Goal: Task Accomplishment & Management: Use online tool/utility

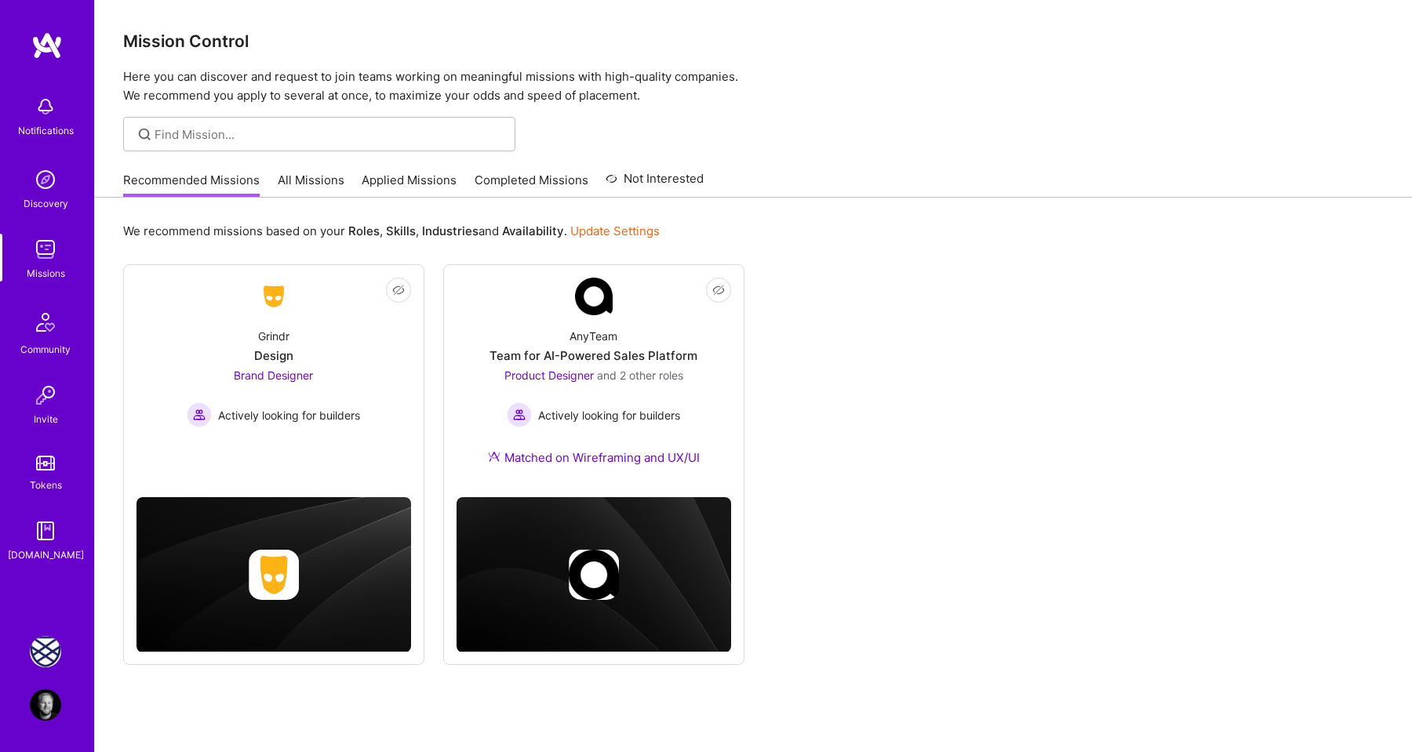
click at [41, 650] on img at bounding box center [45, 651] width 31 height 31
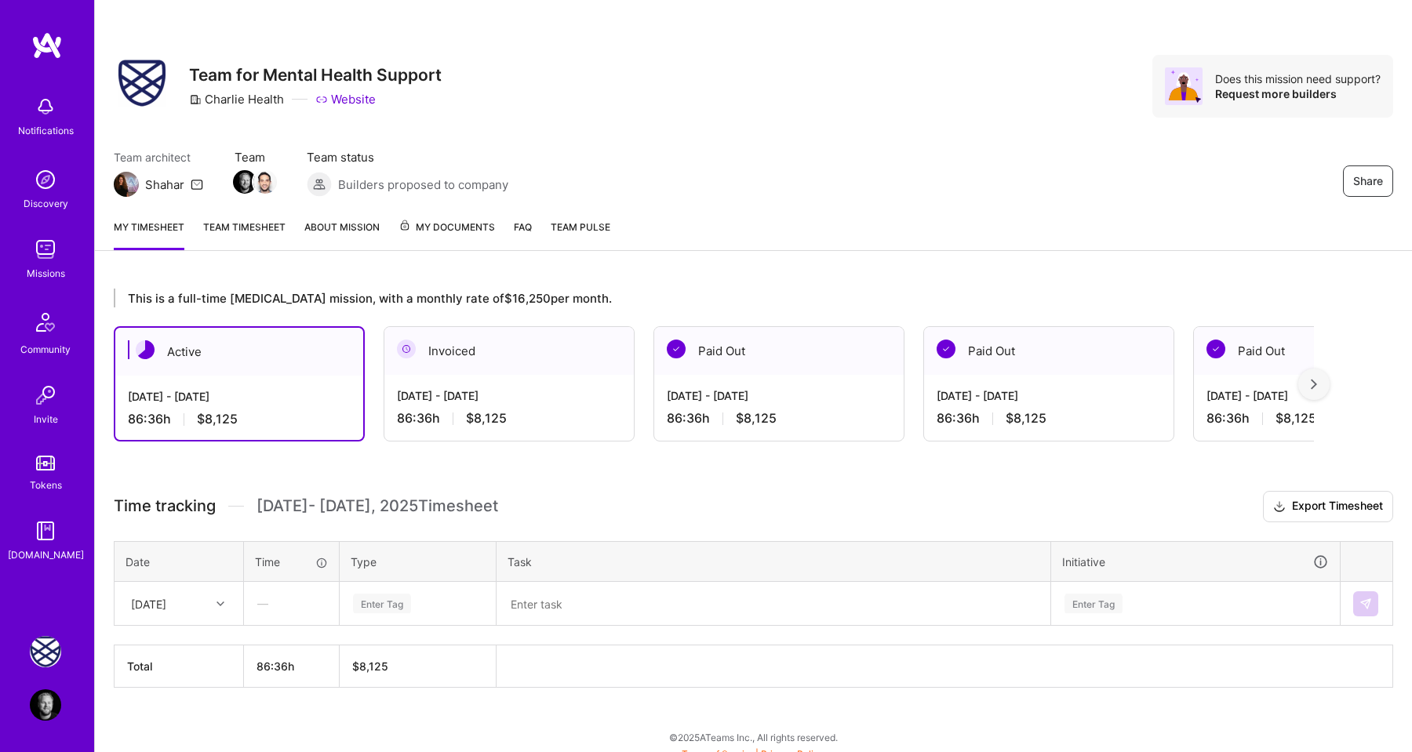
scroll to position [12, 0]
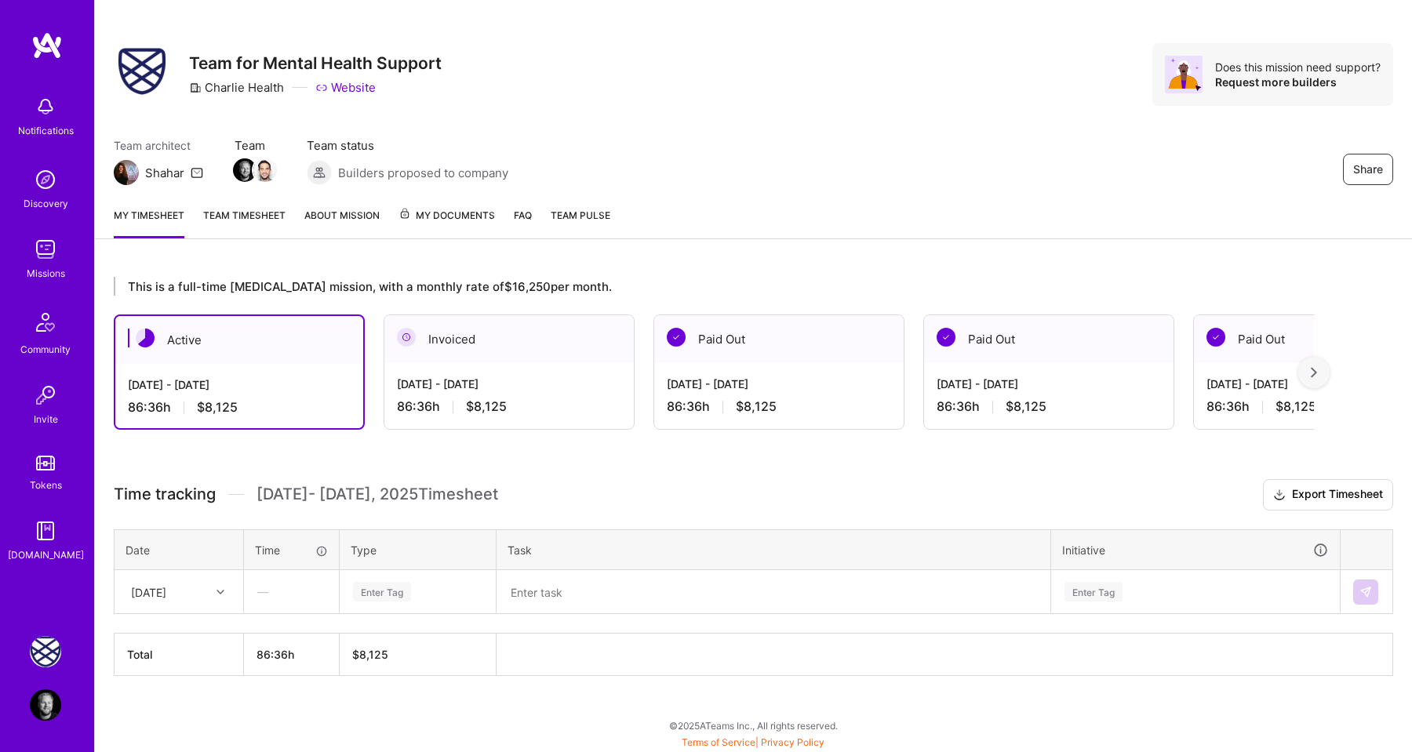
click at [212, 588] on div at bounding box center [222, 592] width 24 height 20
click at [387, 584] on div "Enter Tag" at bounding box center [382, 592] width 58 height 24
click at [390, 673] on span "Design" at bounding box center [371, 680] width 46 height 21
click at [527, 598] on textarea at bounding box center [773, 592] width 551 height 41
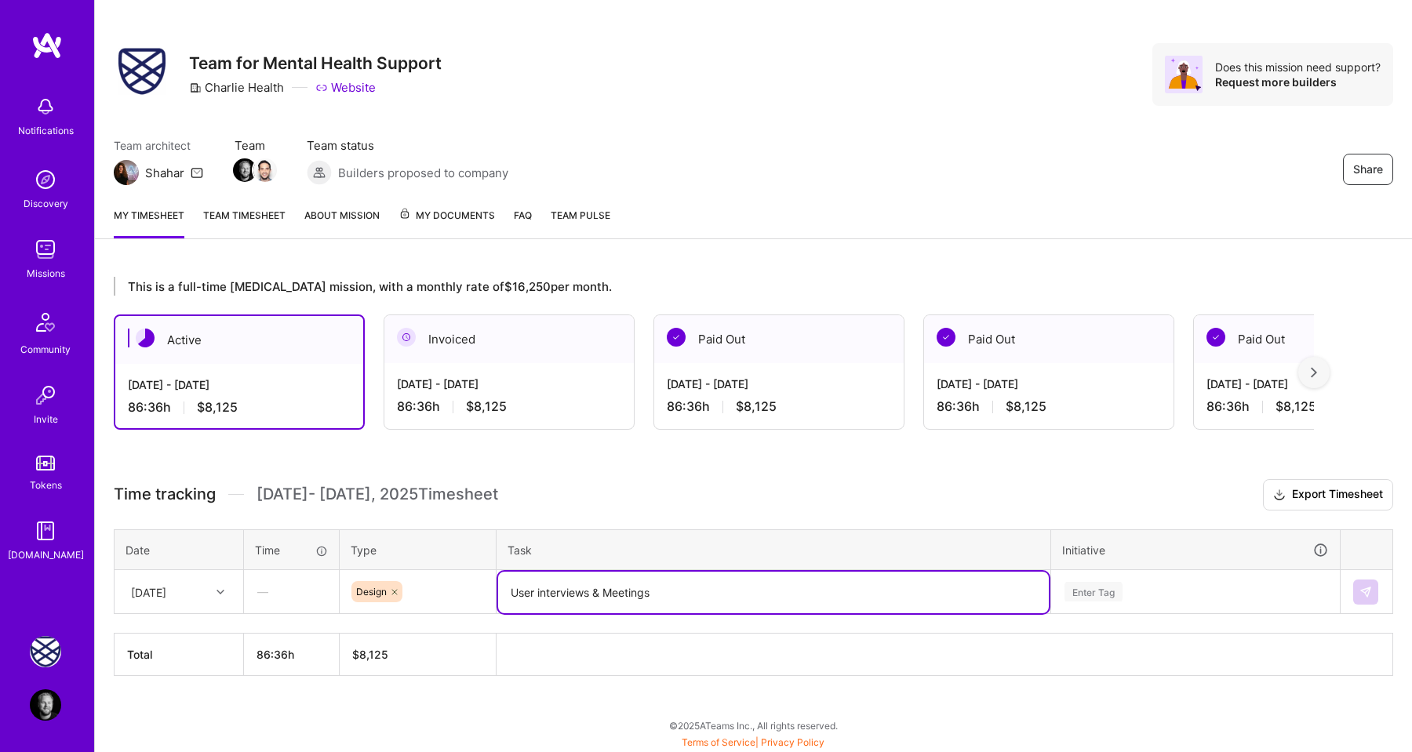
type textarea "User interviews & Meetings"
click at [1089, 594] on div "Enter Tag" at bounding box center [1093, 592] width 58 height 24
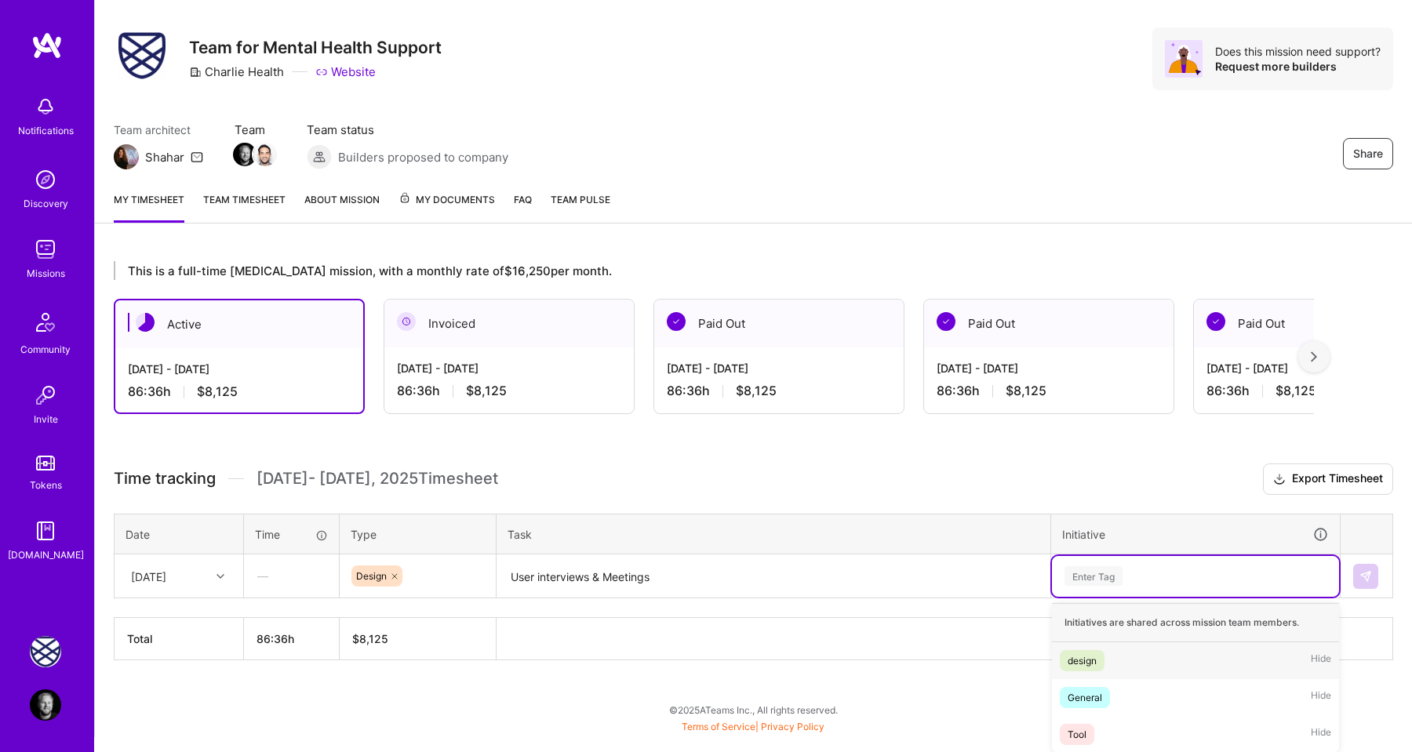
click at [1088, 659] on div "design" at bounding box center [1081, 661] width 29 height 16
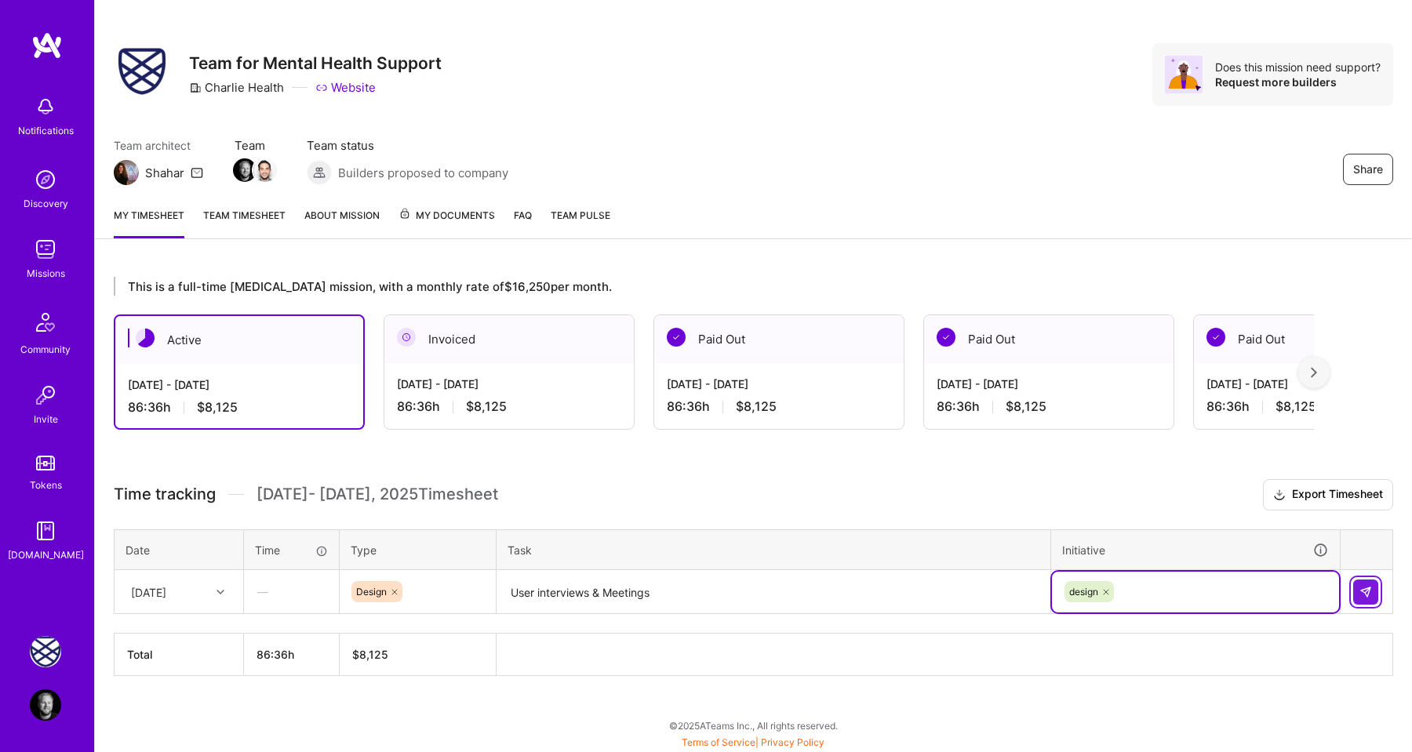
click at [1361, 591] on img at bounding box center [1365, 592] width 13 height 13
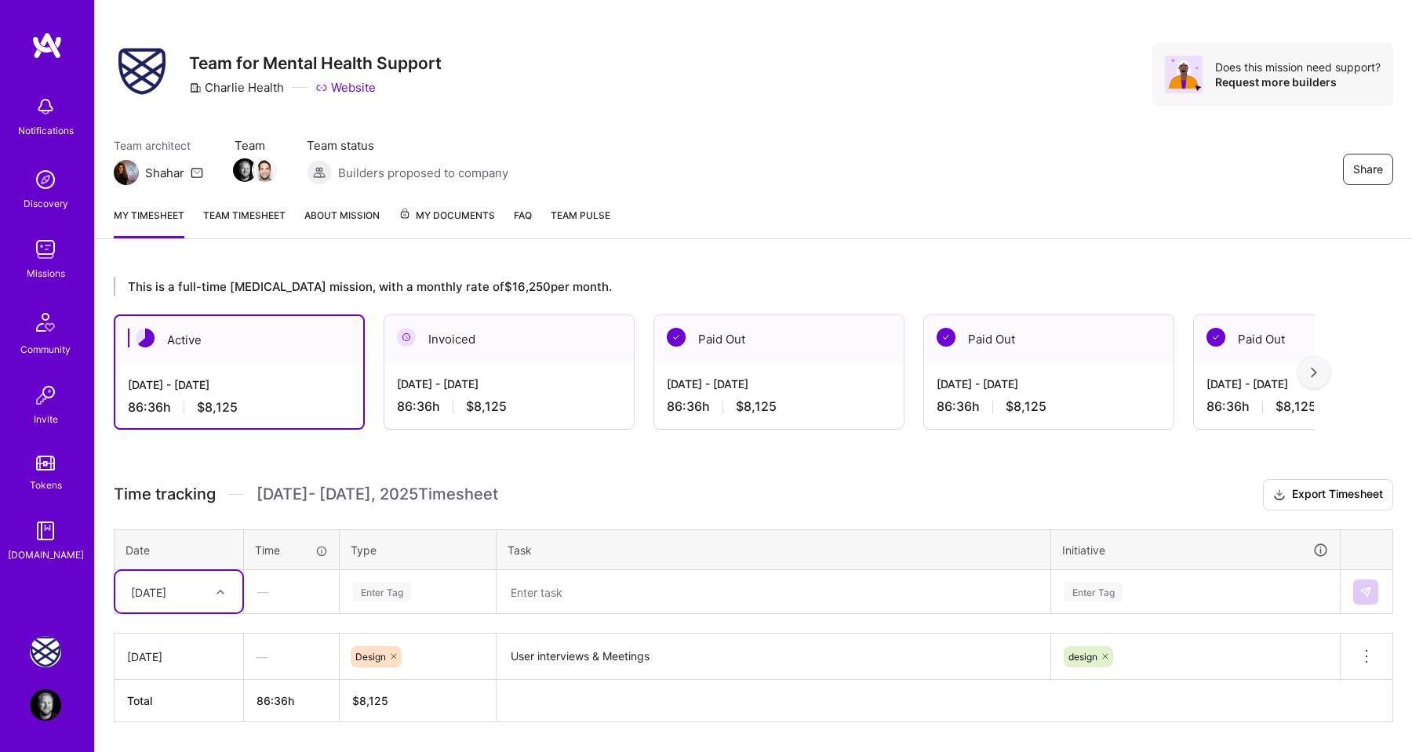
click at [208, 591] on div "[DATE]" at bounding box center [178, 592] width 127 height 42
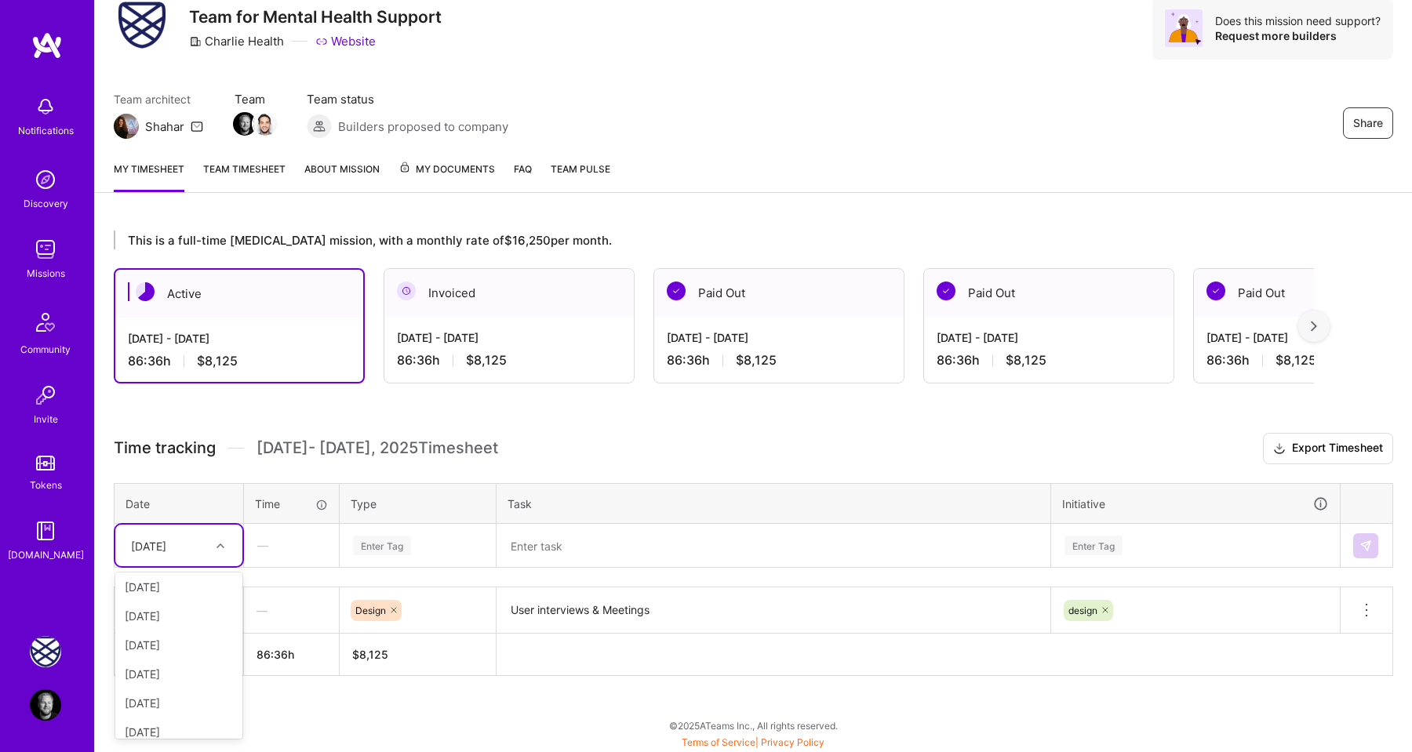
scroll to position [101, 0]
click at [189, 658] on div "[DATE]" at bounding box center [178, 663] width 127 height 29
click at [376, 545] on div "Enter Tag" at bounding box center [382, 545] width 58 height 24
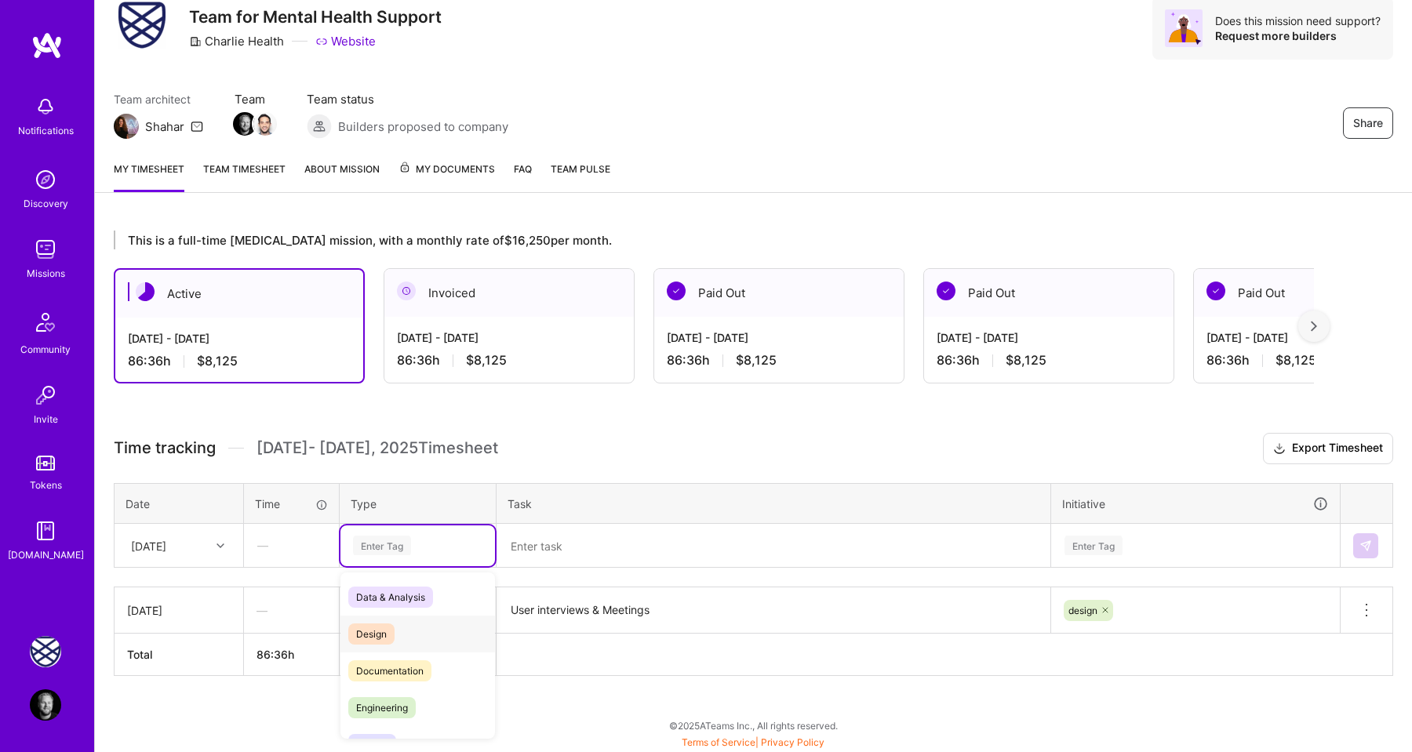
click at [384, 624] on span "Design" at bounding box center [371, 634] width 46 height 21
click at [553, 543] on textarea at bounding box center [773, 546] width 551 height 42
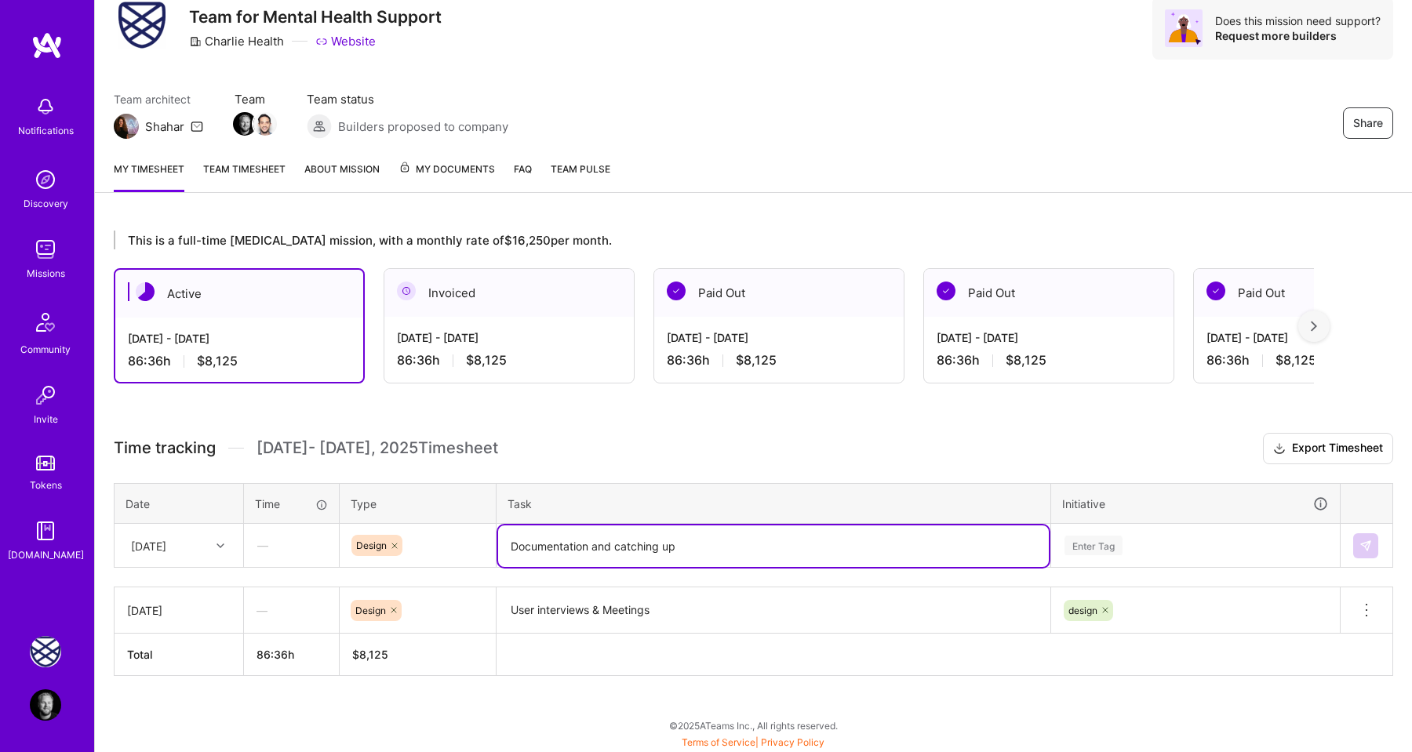
type textarea "Documentation and catching up"
click at [1098, 538] on div "Enter Tag" at bounding box center [1093, 545] width 58 height 24
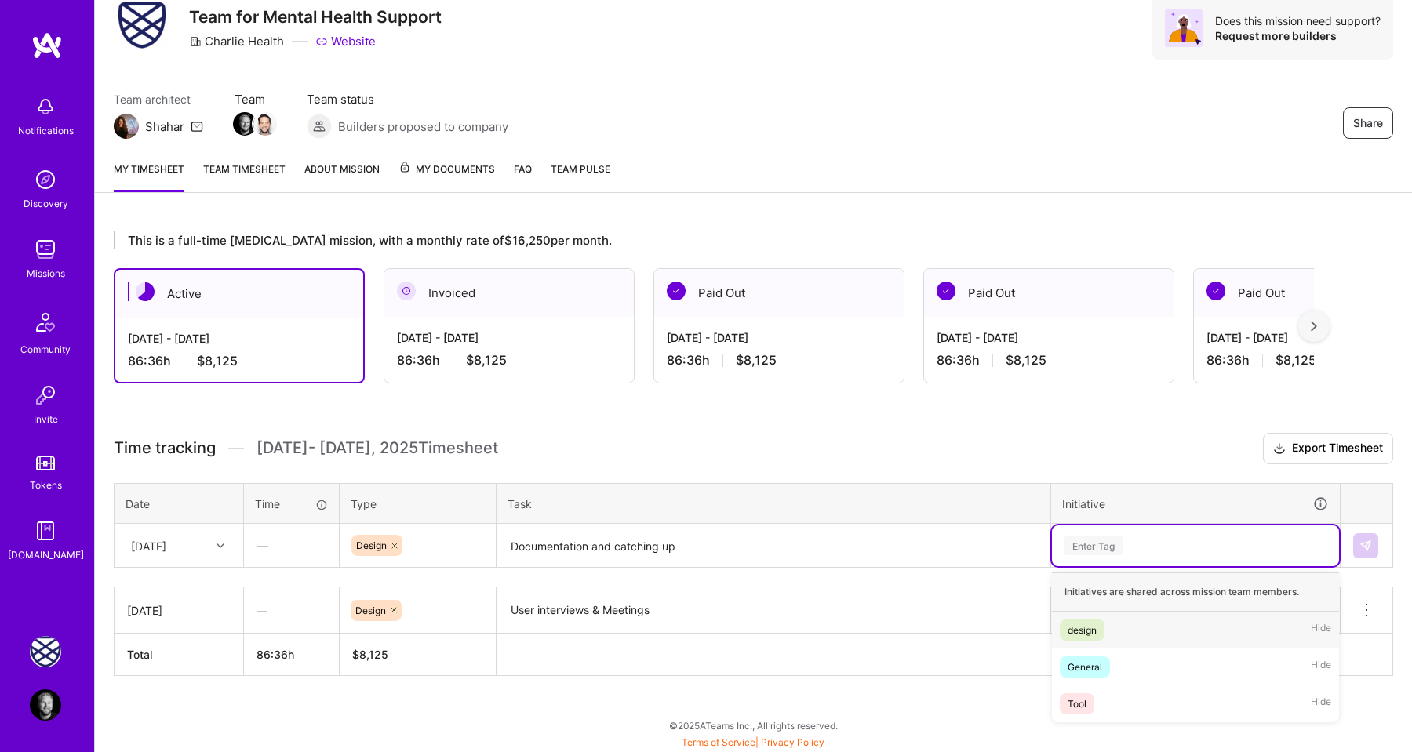
click at [1100, 624] on span "design" at bounding box center [1082, 630] width 45 height 21
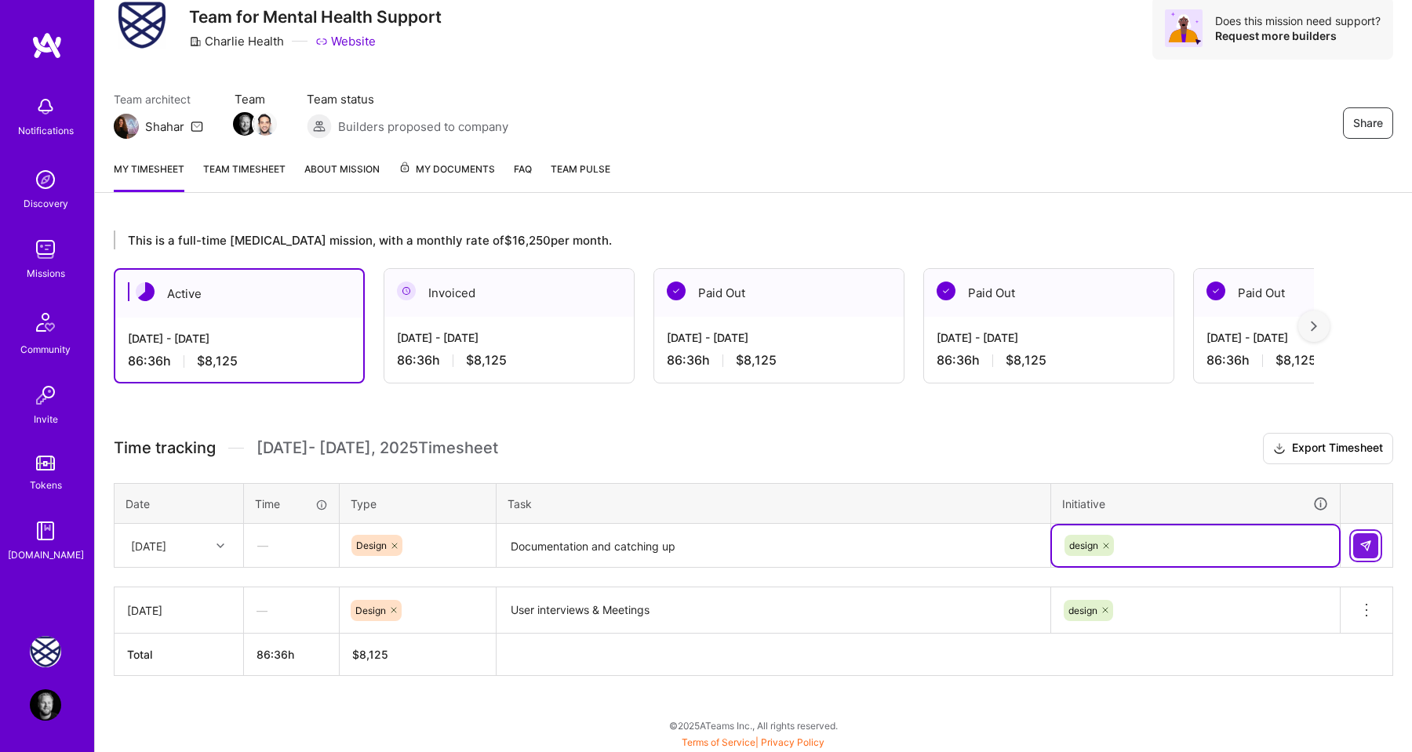
click at [1359, 553] on button at bounding box center [1365, 545] width 25 height 25
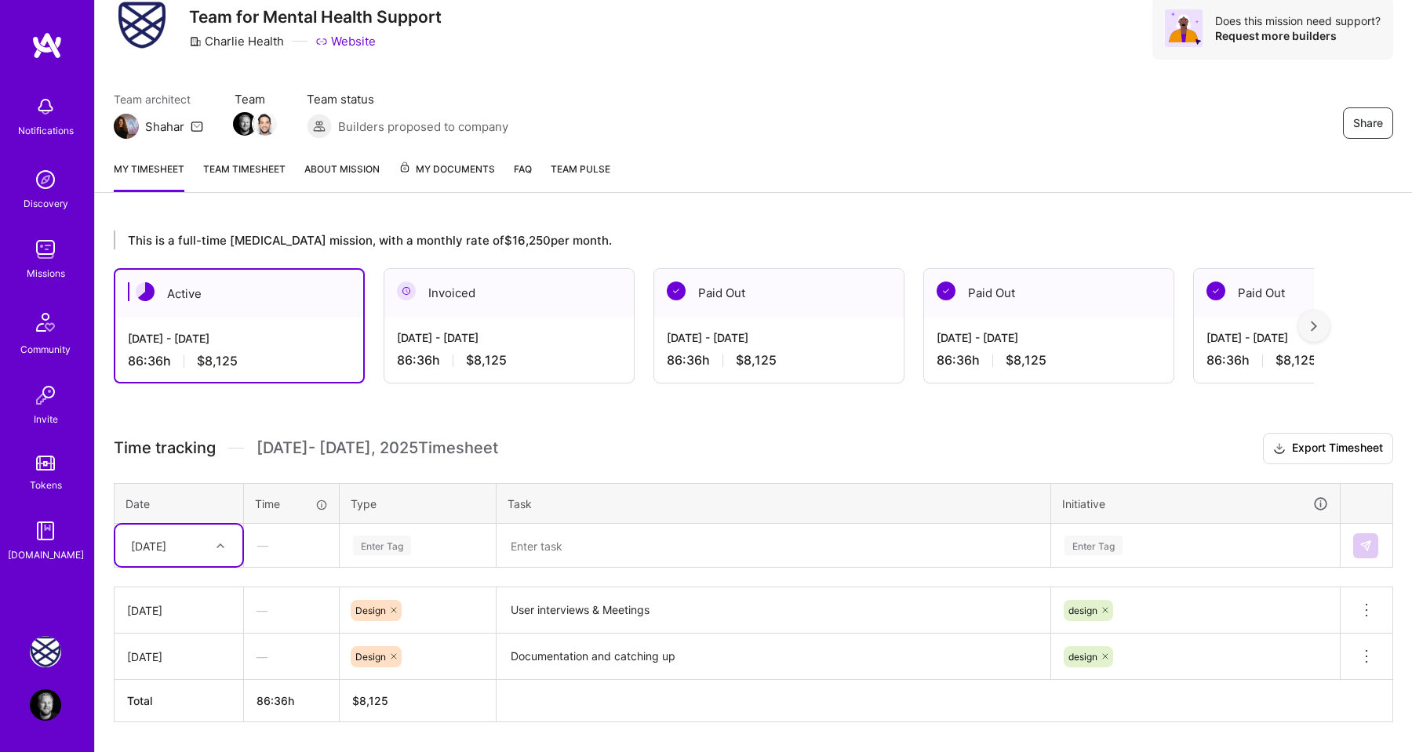
click at [205, 547] on div "[DATE]" at bounding box center [178, 546] width 127 height 42
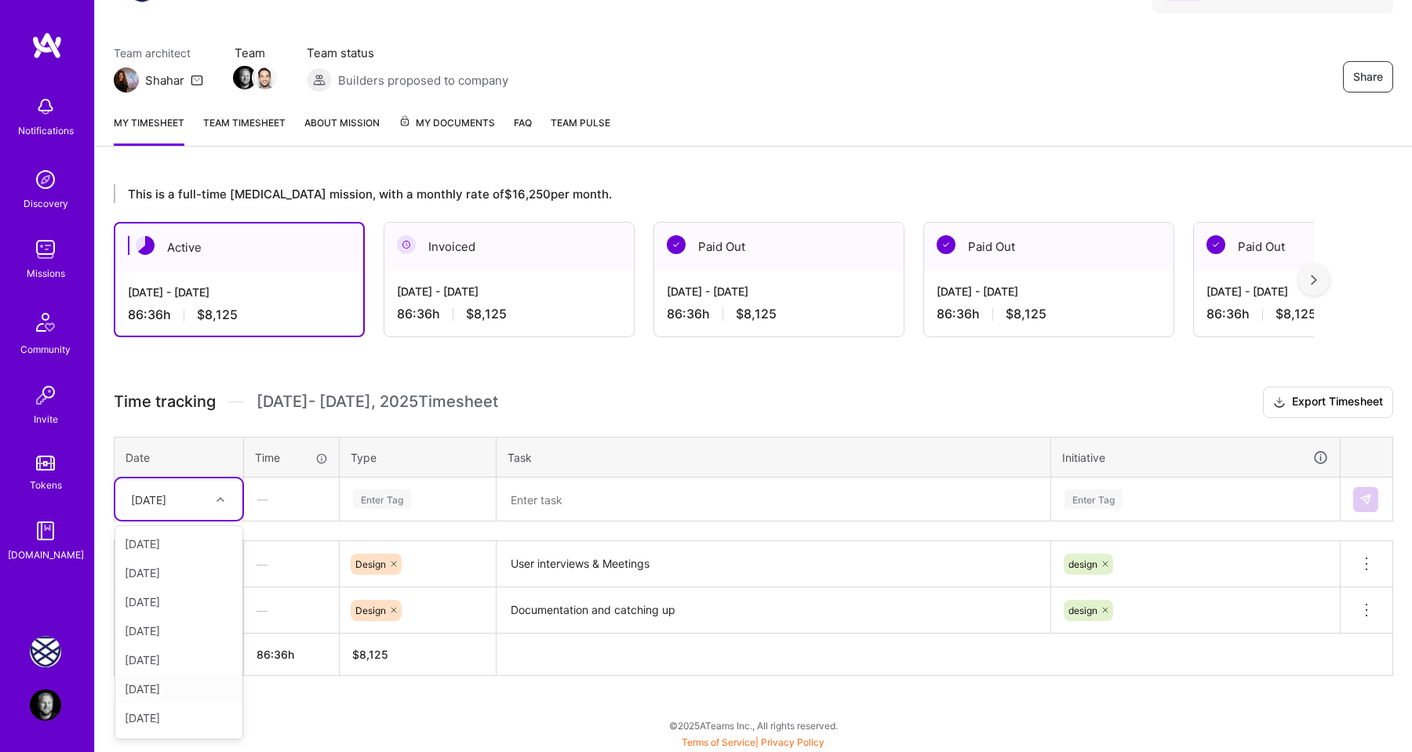
click at [179, 686] on div "[DATE]" at bounding box center [178, 688] width 127 height 29
click at [391, 503] on div "Enter Tag" at bounding box center [382, 499] width 58 height 24
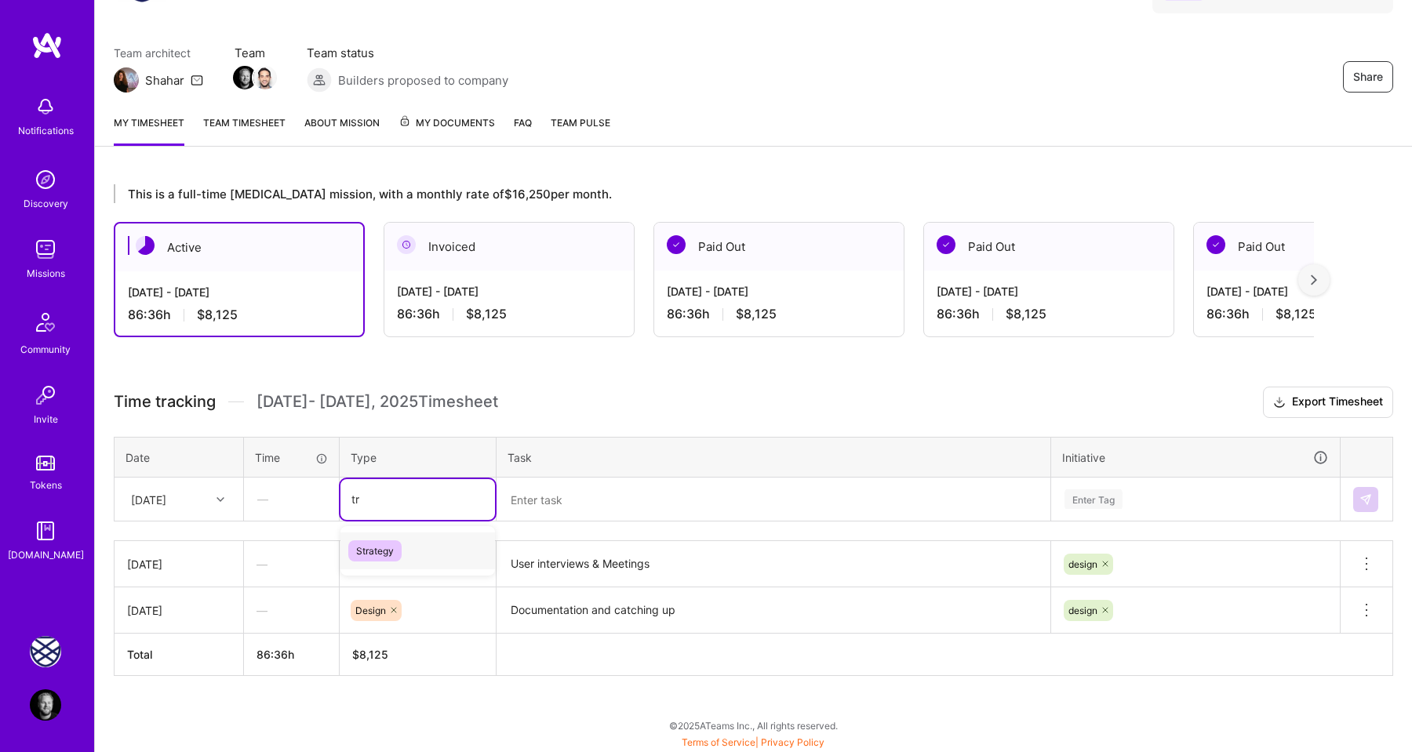
type input "t"
type input "s"
type input "ho"
click at [387, 573] on span "Holiday" at bounding box center [372, 581] width 49 height 21
click at [1369, 500] on img at bounding box center [1365, 499] width 13 height 13
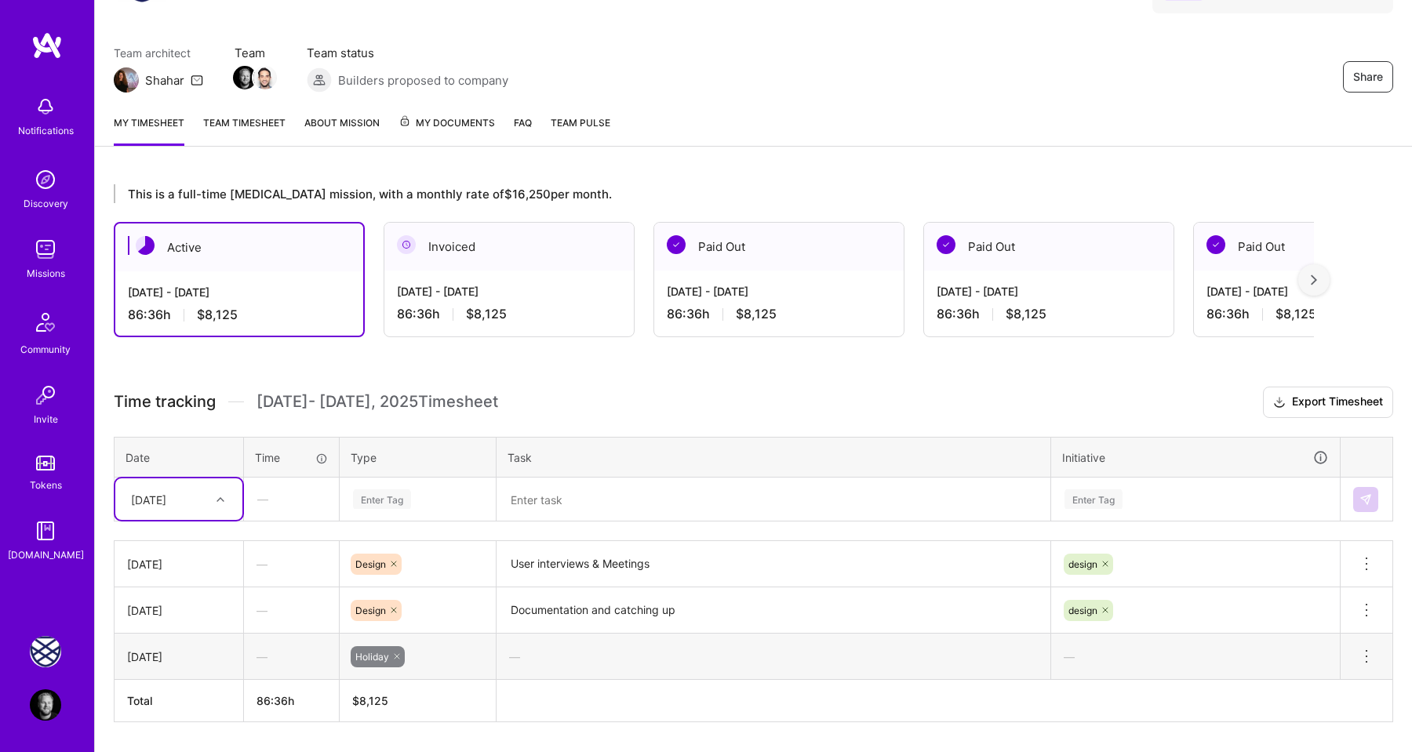
click at [216, 501] on div at bounding box center [222, 499] width 24 height 20
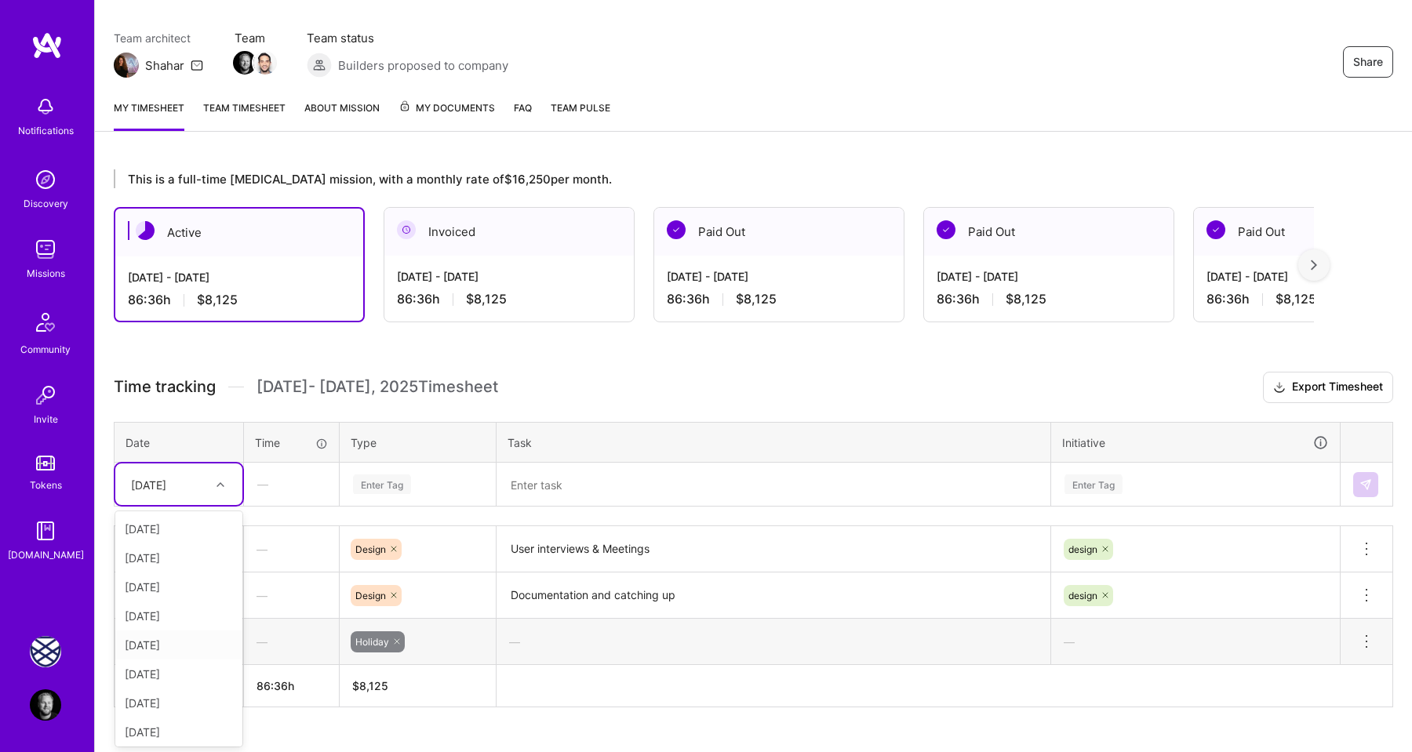
click at [191, 642] on div "[DATE]" at bounding box center [178, 645] width 127 height 29
click at [390, 481] on div "Enter Tag" at bounding box center [382, 484] width 58 height 24
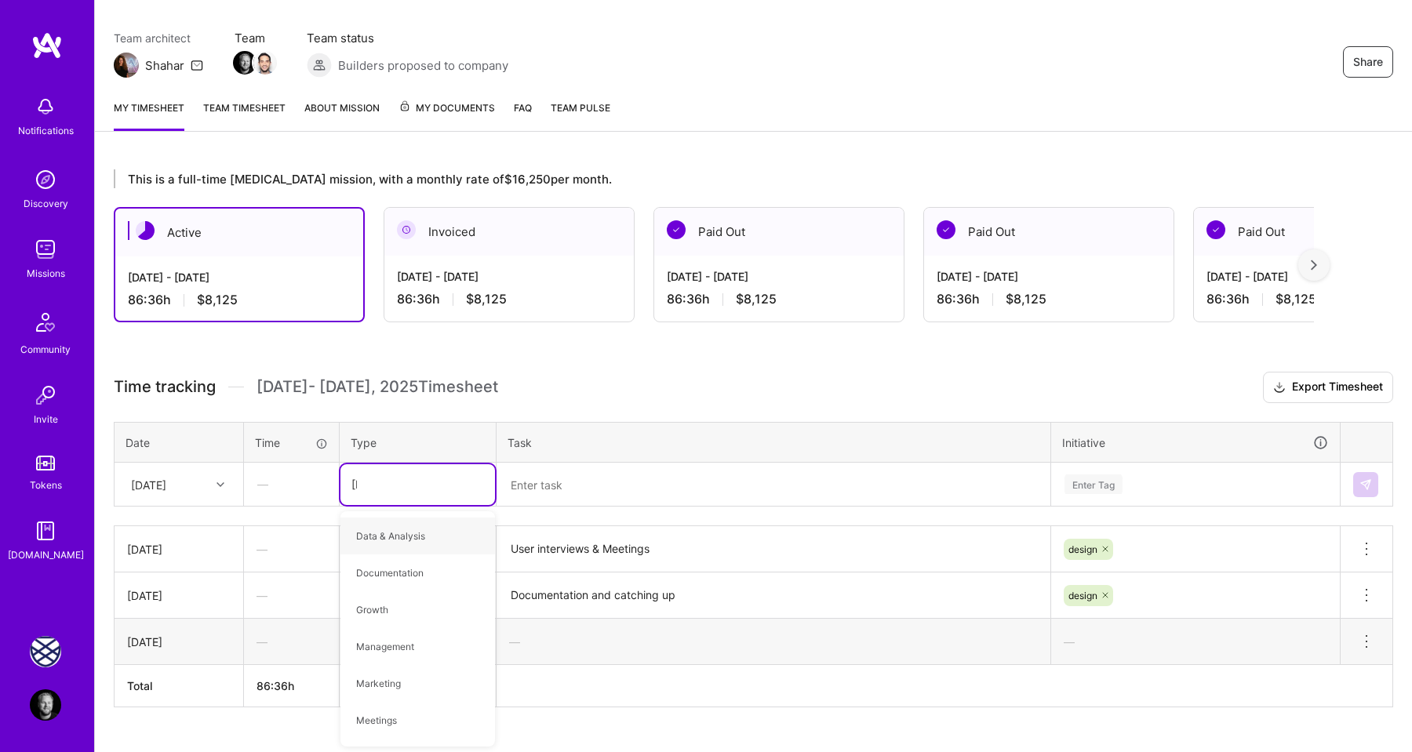
type input "time"
click at [376, 562] on span "Time off" at bounding box center [374, 566] width 52 height 21
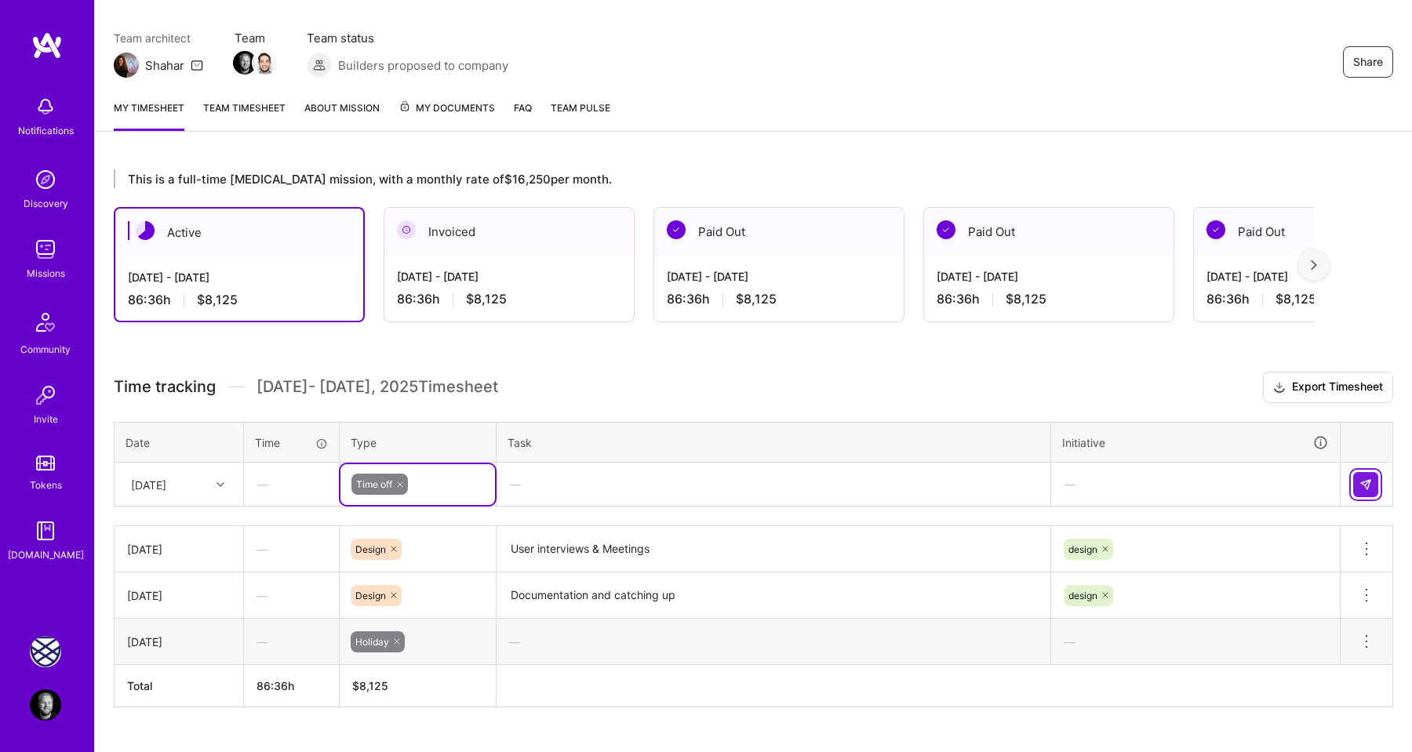
click at [1376, 480] on button at bounding box center [1365, 484] width 25 height 25
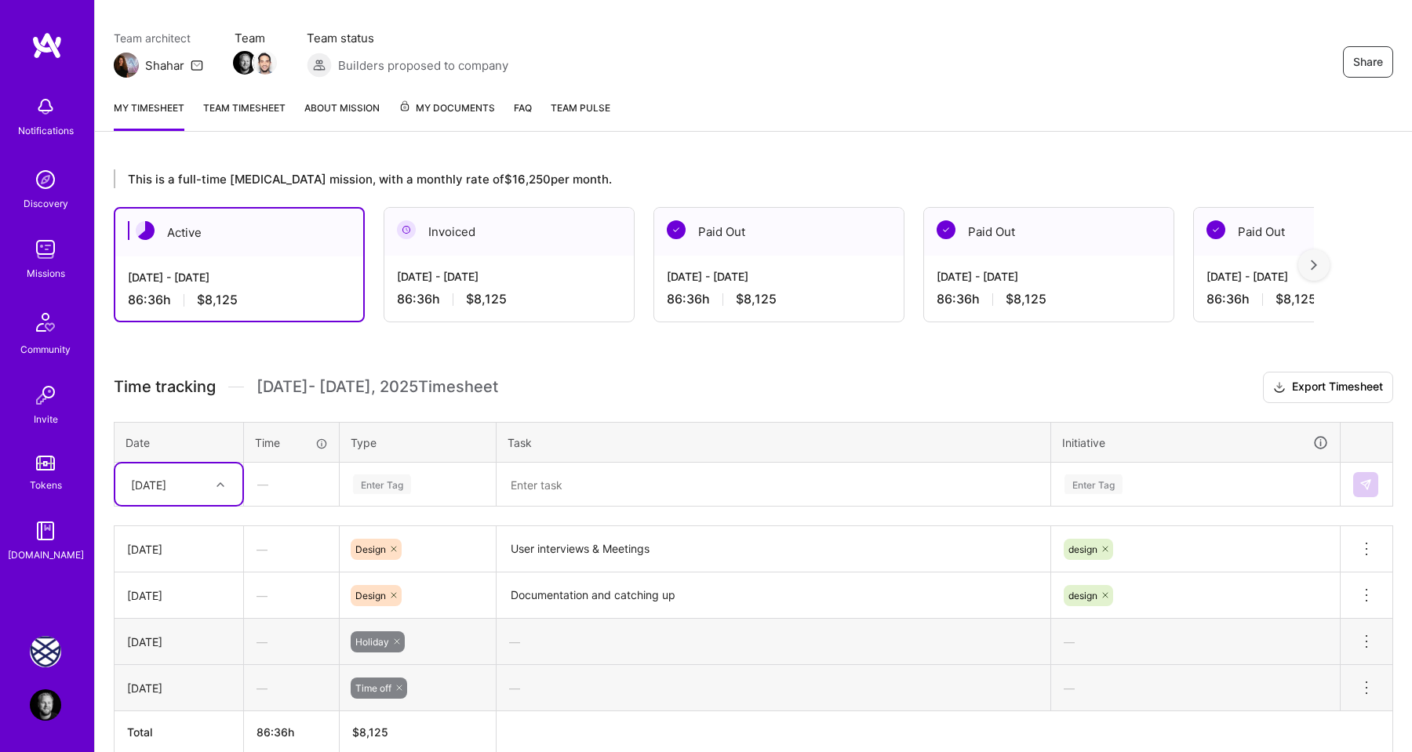
click at [398, 639] on icon at bounding box center [396, 641] width 9 height 9
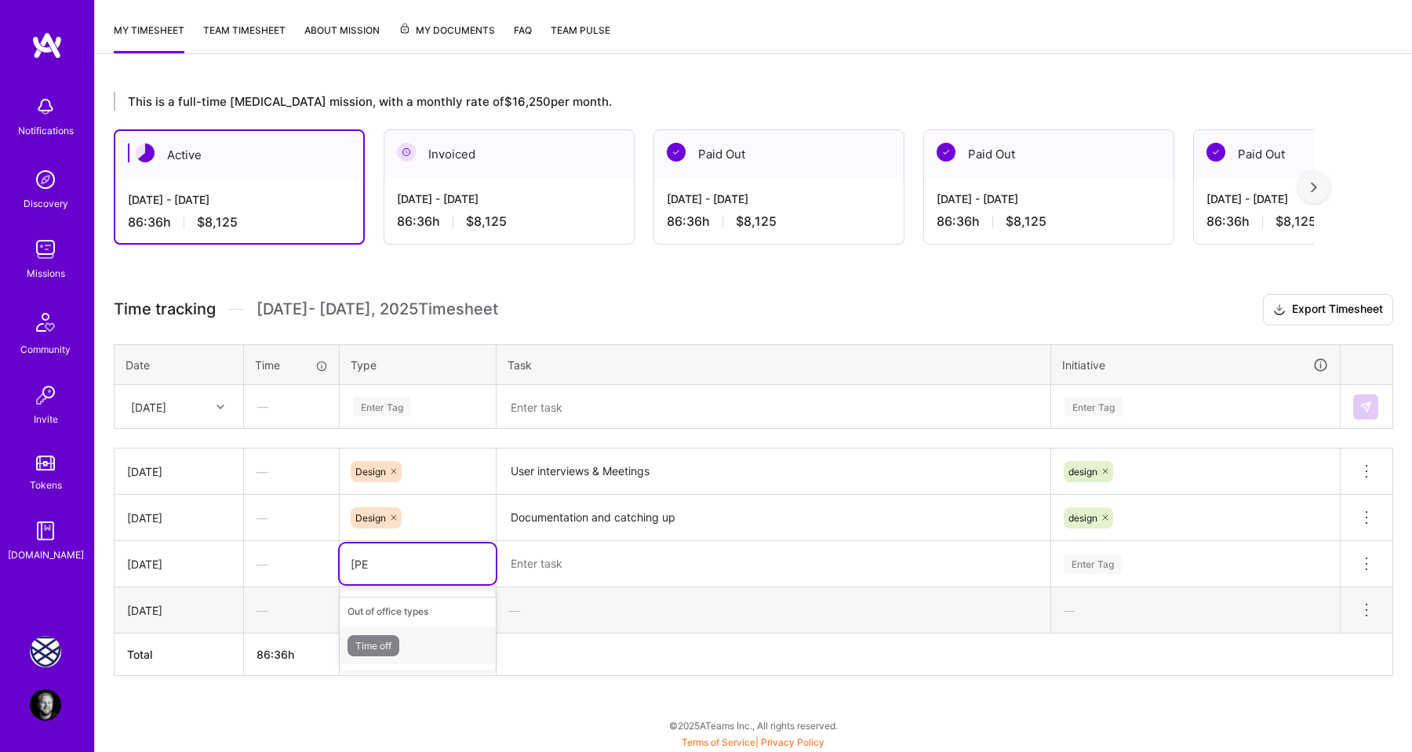
type input "time"
click at [377, 637] on span "Time off" at bounding box center [373, 645] width 52 height 21
click at [584, 647] on th at bounding box center [944, 655] width 896 height 42
click at [207, 408] on div "[DATE]" at bounding box center [166, 407] width 87 height 26
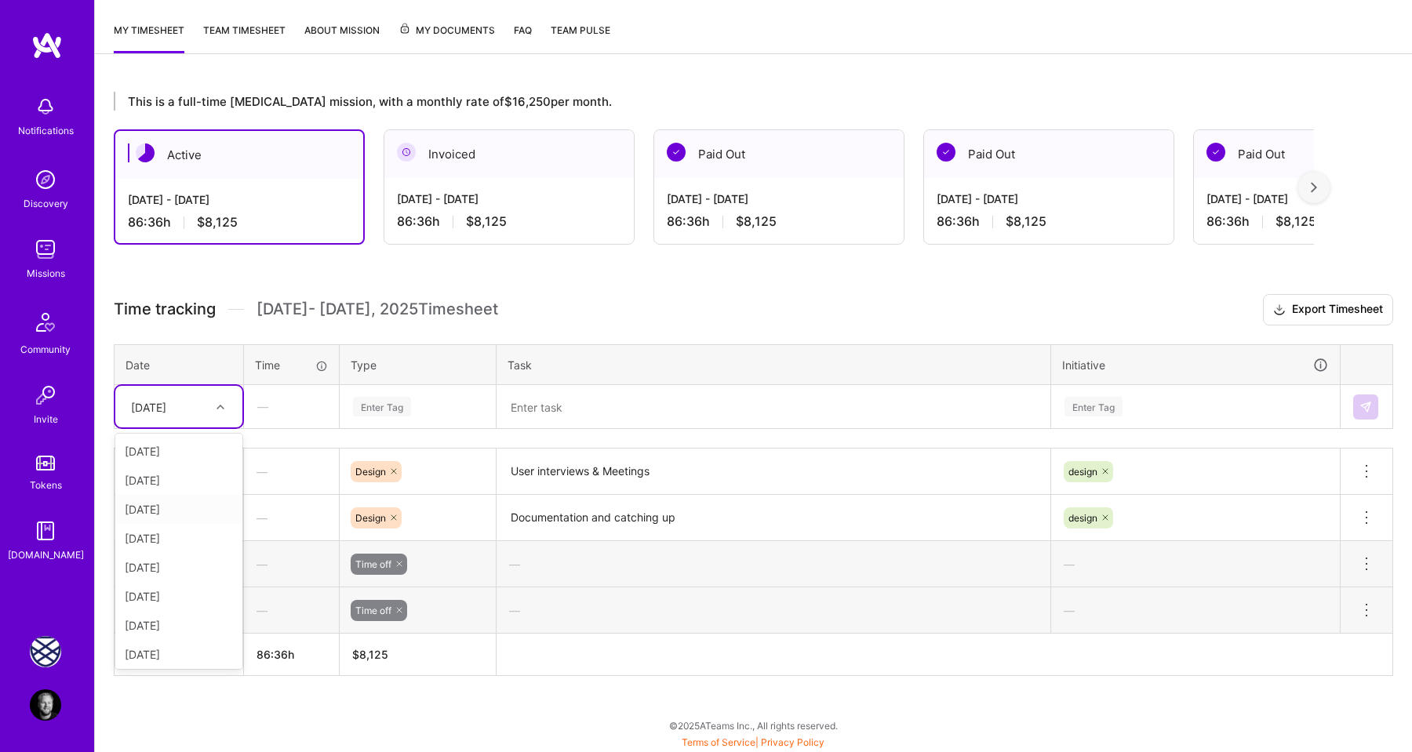
click at [184, 507] on div "[DATE]" at bounding box center [178, 509] width 127 height 29
click at [395, 406] on div "Enter Tag" at bounding box center [382, 407] width 58 height 24
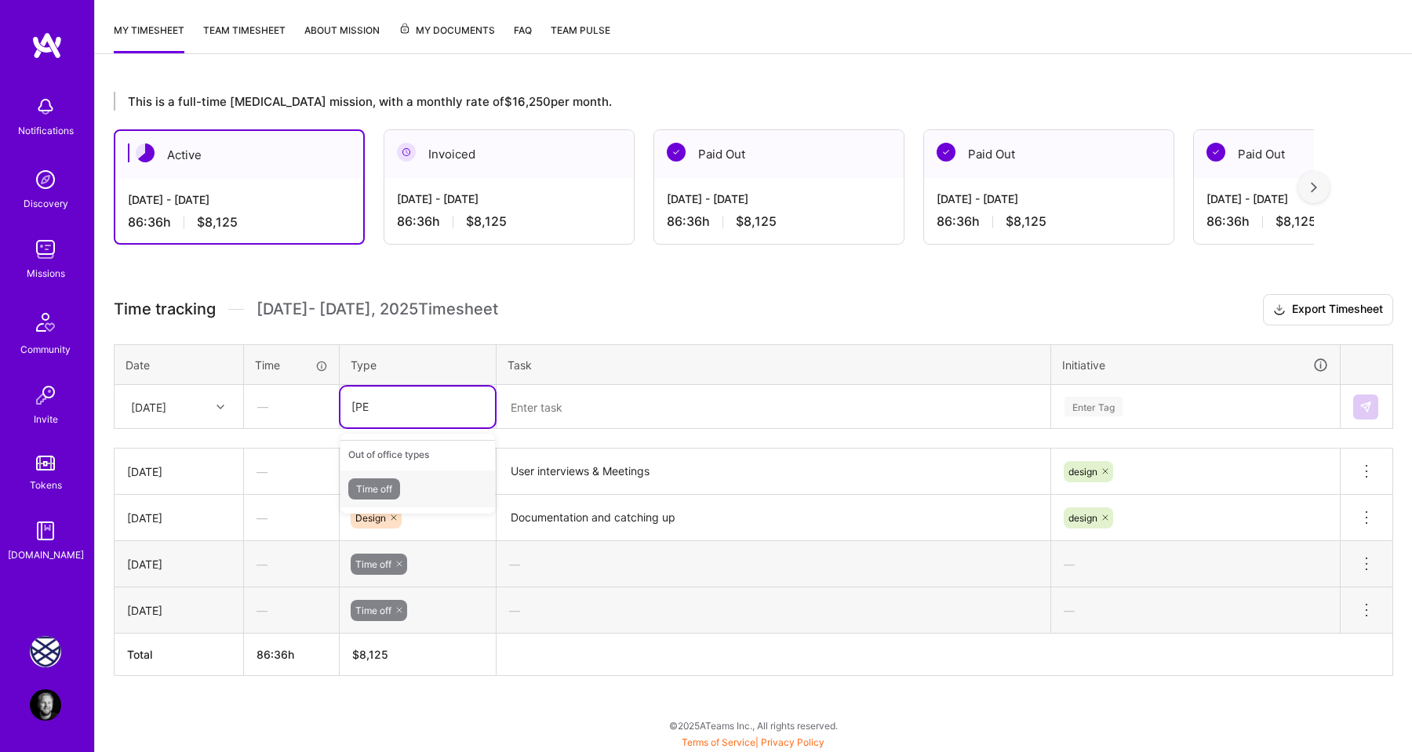
type input "time"
click at [396, 482] on span "Time off" at bounding box center [374, 488] width 52 height 21
click at [1359, 403] on img at bounding box center [1365, 407] width 13 height 13
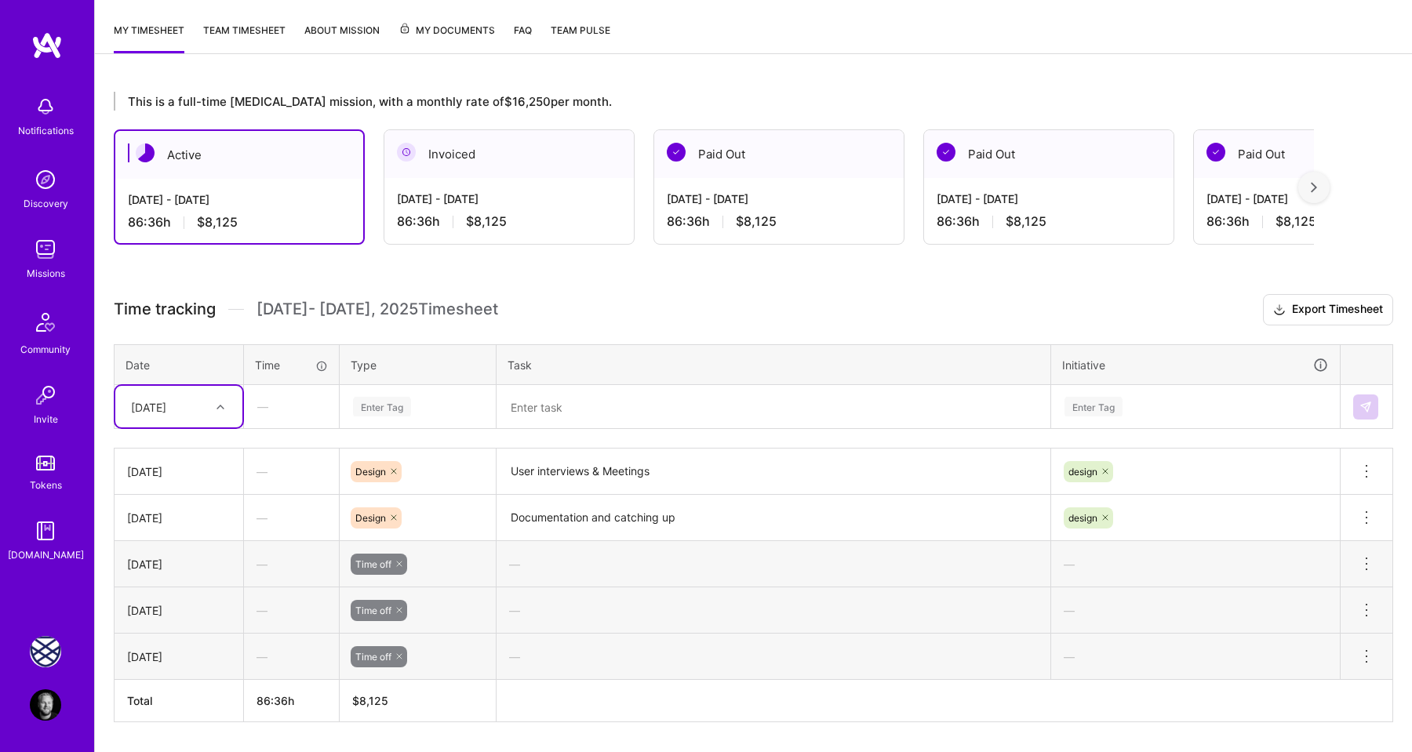
click at [195, 406] on div "[DATE]" at bounding box center [166, 407] width 87 height 26
click at [175, 515] on div "[DATE]" at bounding box center [178, 509] width 127 height 29
click at [377, 406] on div "Enter Tag" at bounding box center [382, 407] width 58 height 24
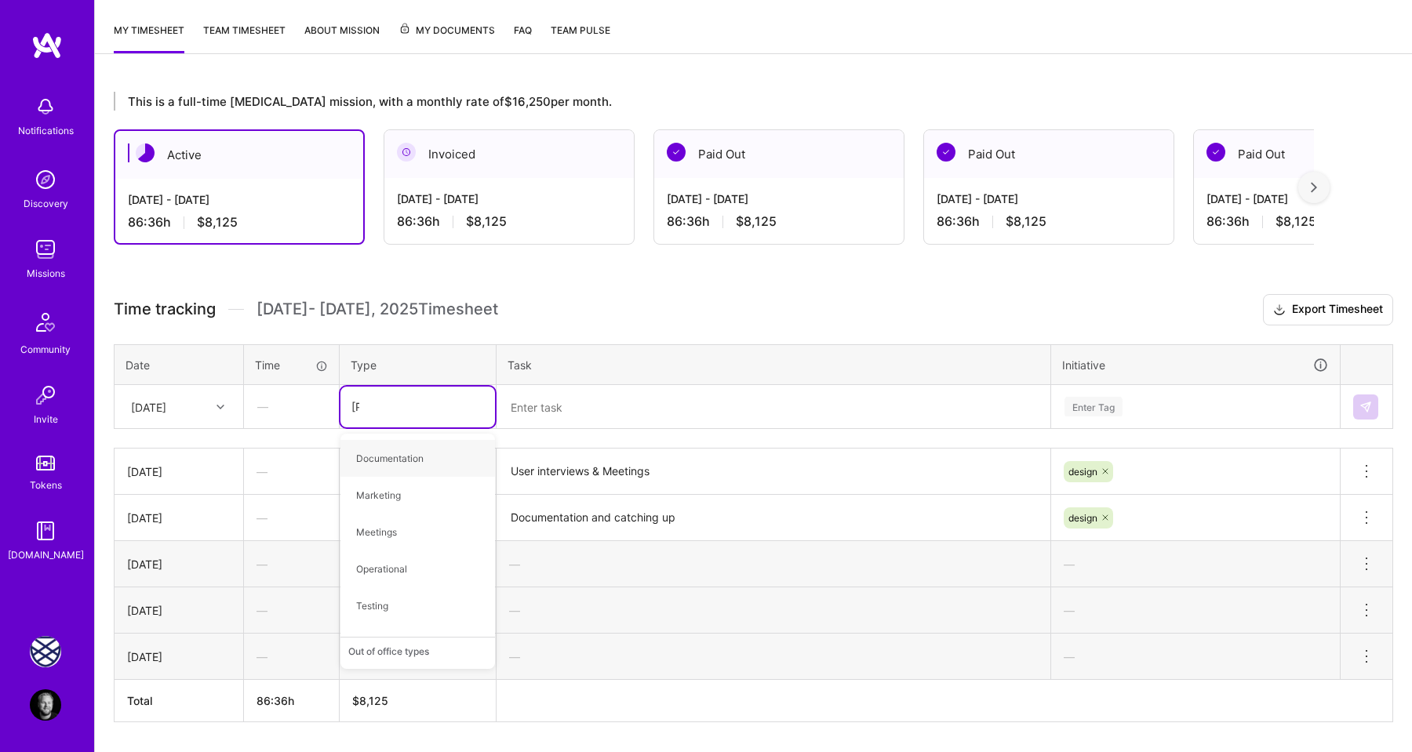
type input "time"
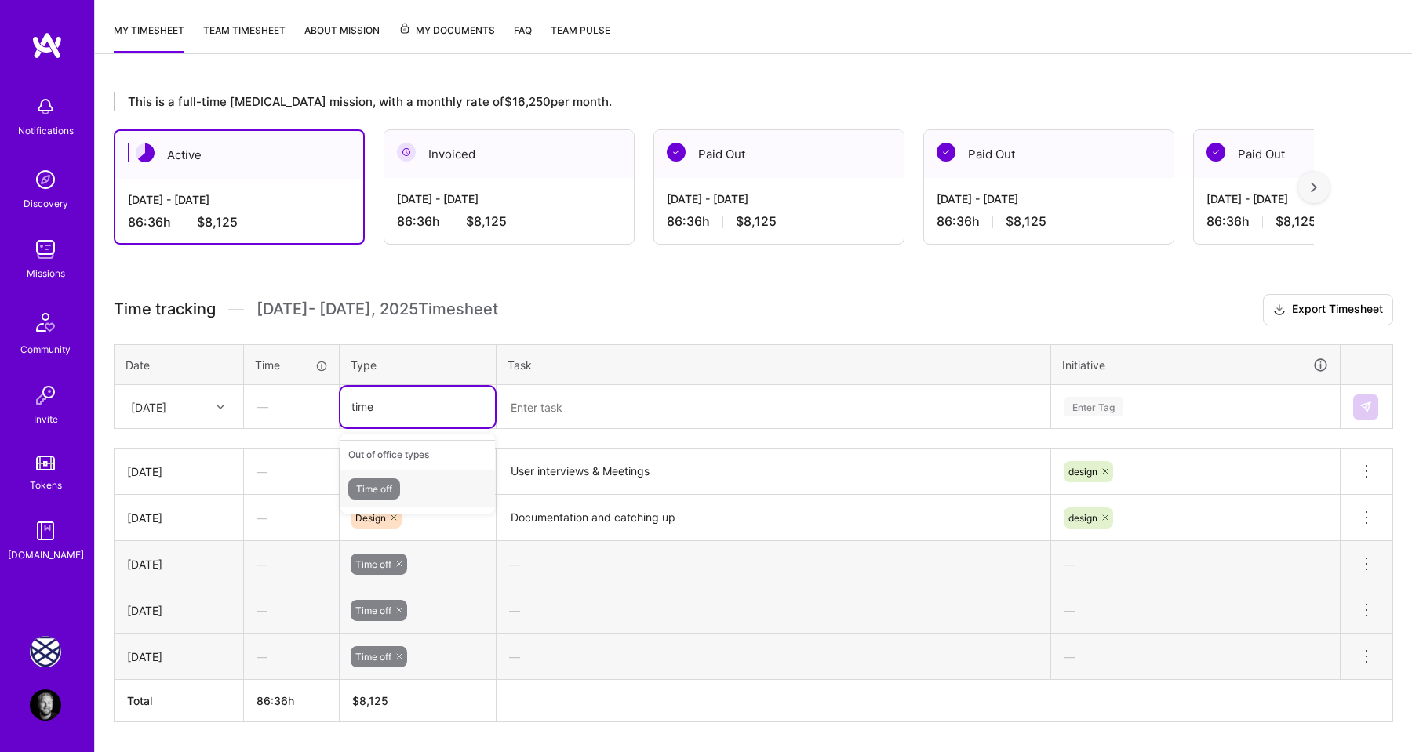
click at [382, 482] on span "Time off" at bounding box center [374, 488] width 52 height 21
click at [1365, 413] on button at bounding box center [1365, 407] width 25 height 25
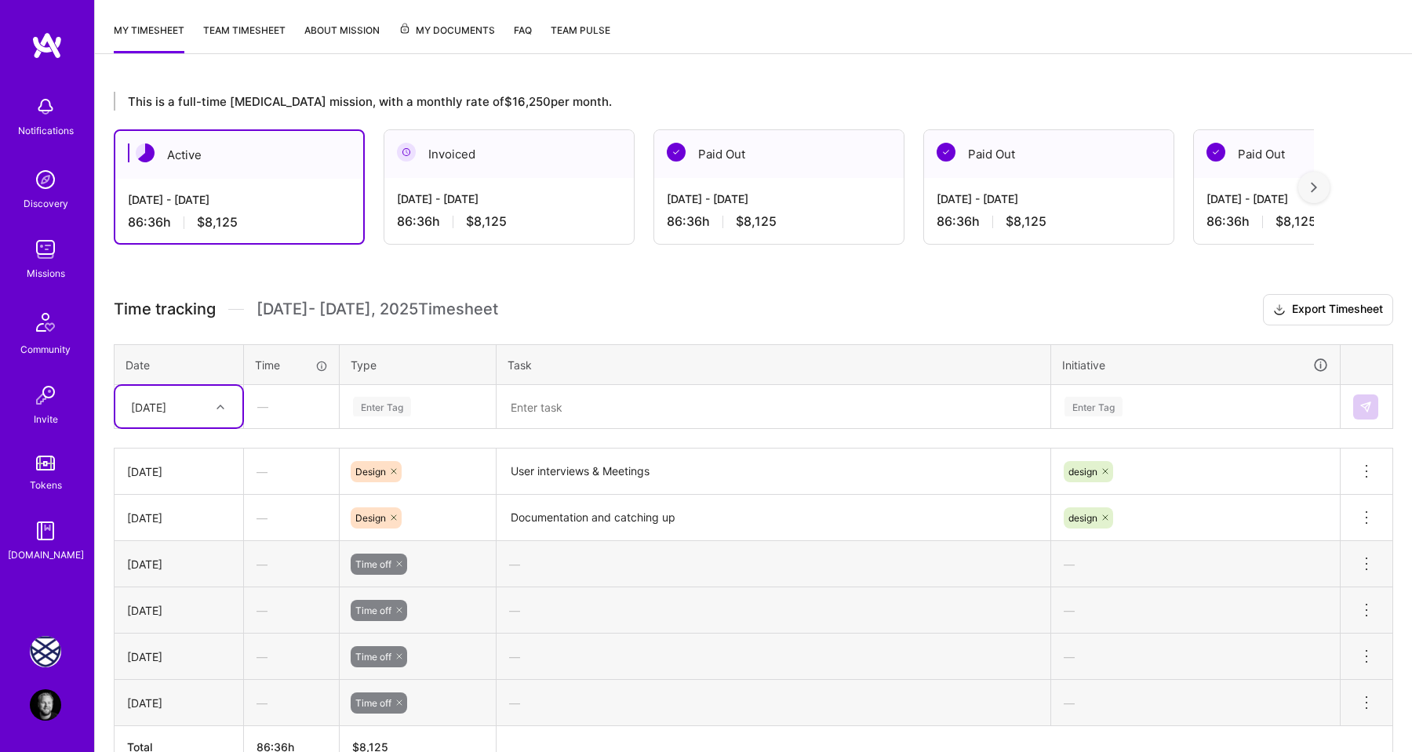
click at [166, 405] on div "[DATE]" at bounding box center [148, 406] width 35 height 16
click at [416, 331] on div "Time tracking [DATE] - [DATE] Timesheet Export Timesheet Date Time Type Task In…" at bounding box center [753, 531] width 1279 height 475
click at [558, 328] on div "Time tracking [DATE] - [DATE] Timesheet Export Timesheet Date Time Type Task In…" at bounding box center [753, 531] width 1279 height 475
click at [598, 82] on div "This is a full-time [MEDICAL_DATA] mission, with a monthly rate of $16,250 per …" at bounding box center [753, 459] width 1317 height 773
click at [534, 83] on div "This is a full-time [MEDICAL_DATA] mission, with a monthly rate of $16,250 per …" at bounding box center [753, 459] width 1317 height 773
